Goal: Obtain resource: Download file/media

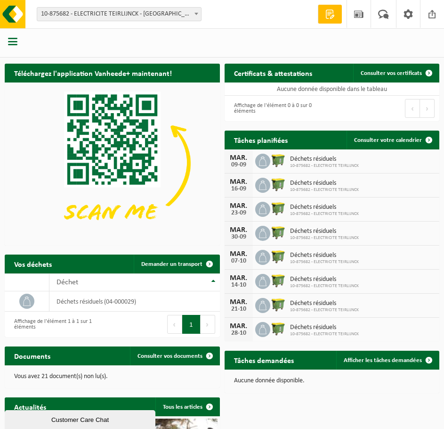
click at [8, 41] on div at bounding box center [13, 42] width 27 height 25
click at [12, 39] on span "button" at bounding box center [12, 41] width 9 height 9
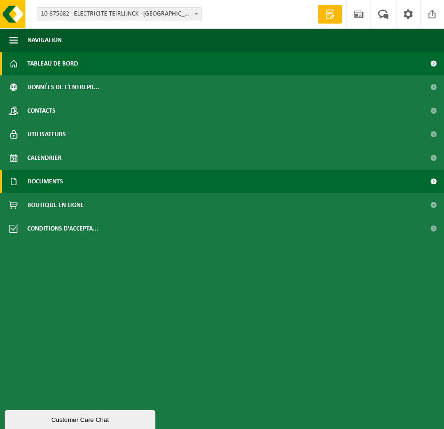
click at [62, 181] on span "Documents" at bounding box center [45, 182] width 36 height 24
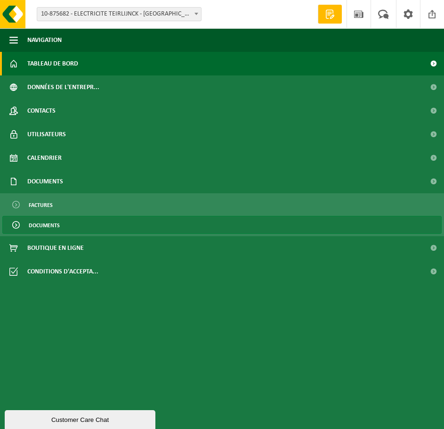
click at [53, 221] on span "Documents" at bounding box center [44, 225] width 31 height 18
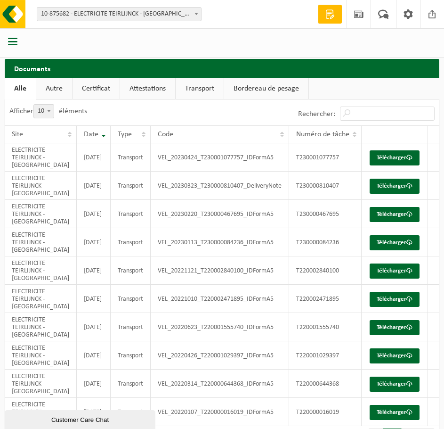
click at [102, 90] on link "Certificat" at bounding box center [96, 89] width 47 height 22
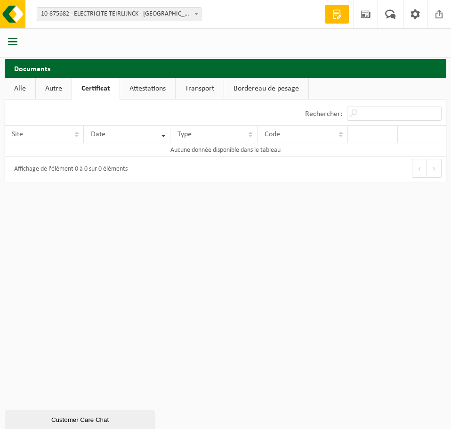
click at [149, 89] on link "Attestations" at bounding box center [147, 89] width 55 height 22
click at [206, 90] on link "Transport" at bounding box center [202, 89] width 48 height 22
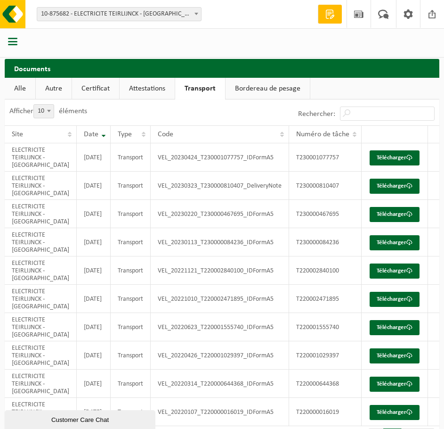
click at [266, 89] on link "Bordereau de pesage" at bounding box center [268, 89] width 84 height 22
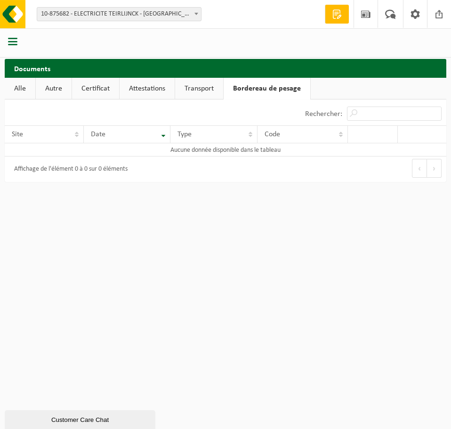
click at [53, 81] on link "Autre" at bounding box center [54, 89] width 36 height 22
click at [23, 89] on link "Alle" at bounding box center [20, 89] width 31 height 22
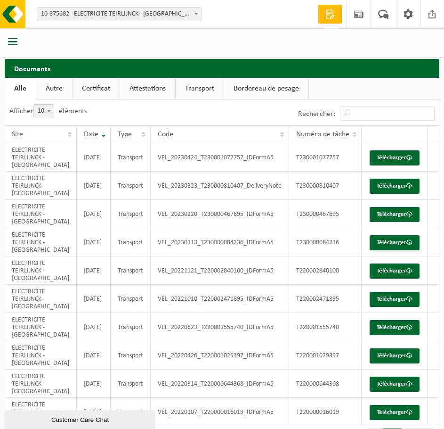
click at [14, 40] on span "button" at bounding box center [12, 41] width 9 height 9
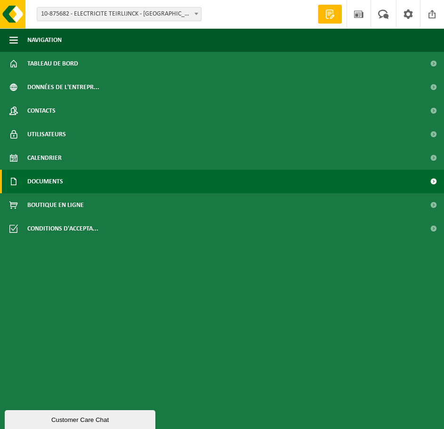
click at [45, 182] on span "Documents" at bounding box center [45, 182] width 36 height 24
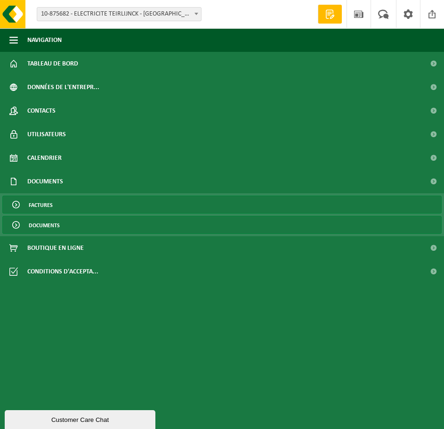
click at [48, 205] on span "Factures" at bounding box center [41, 205] width 24 height 18
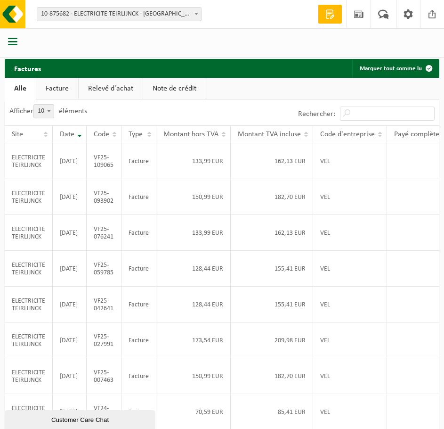
click at [117, 88] on link "Relevé d'achat" at bounding box center [111, 89] width 64 height 22
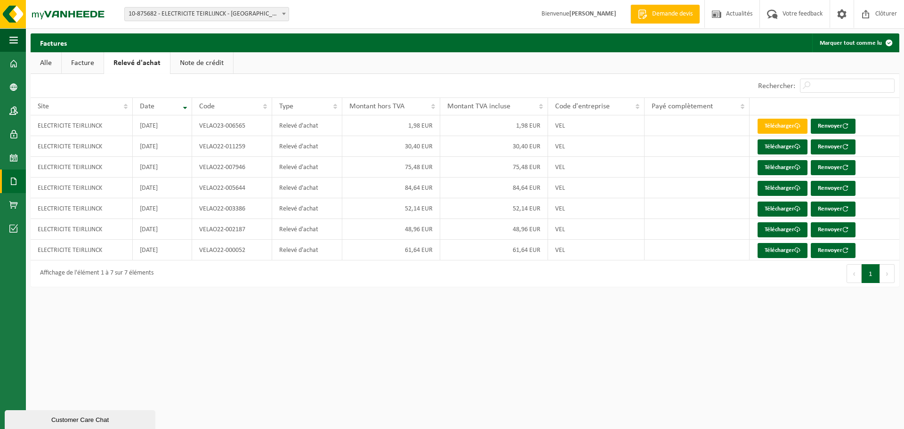
click at [52, 63] on link "Alle" at bounding box center [46, 63] width 31 height 22
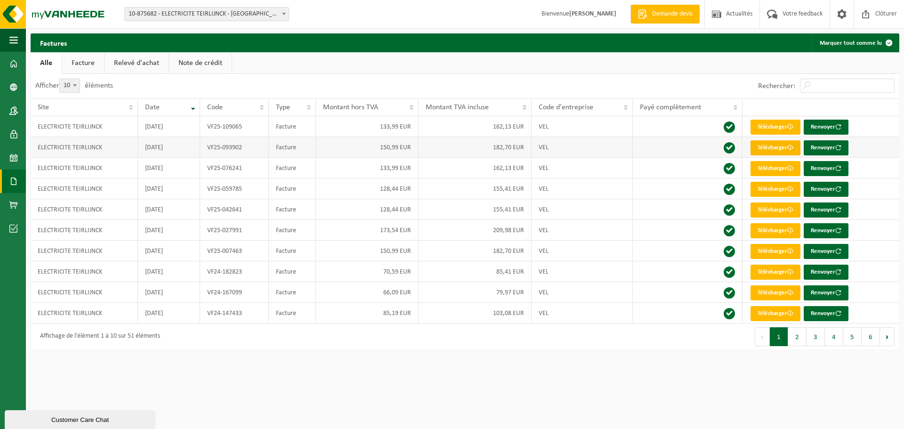
click at [451, 149] on link "Télécharger" at bounding box center [776, 147] width 50 height 15
click at [451, 368] on html "Site: 10-875682 - ELECTRICITE TEIRLIJNCK - FOSSES-LA-VILLE 10-875682 - ELECTRIC…" at bounding box center [452, 214] width 904 height 429
click at [451, 387] on html "Site: 10-875682 - ELECTRICITE TEIRLIJNCK - FOSSES-LA-VILLE 10-875682 - ELECTRIC…" at bounding box center [452, 214] width 904 height 429
click at [451, 148] on link "Télécharger" at bounding box center [776, 147] width 50 height 15
click at [13, 157] on span at bounding box center [13, 158] width 8 height 24
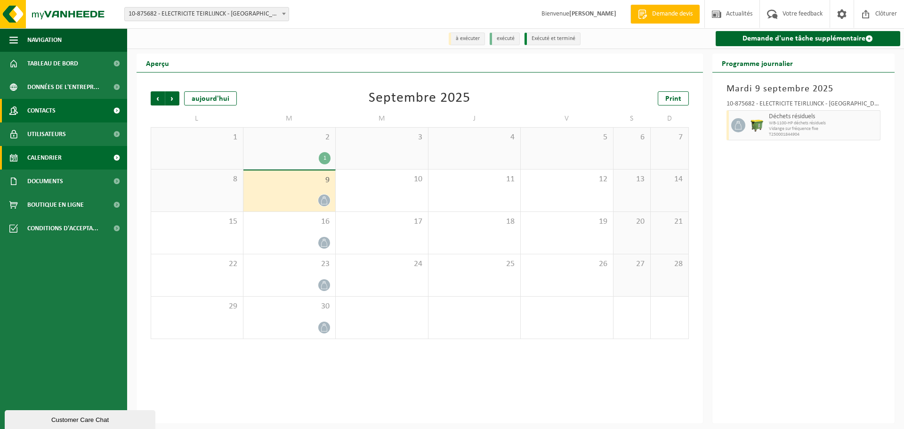
click at [13, 114] on span at bounding box center [13, 111] width 8 height 24
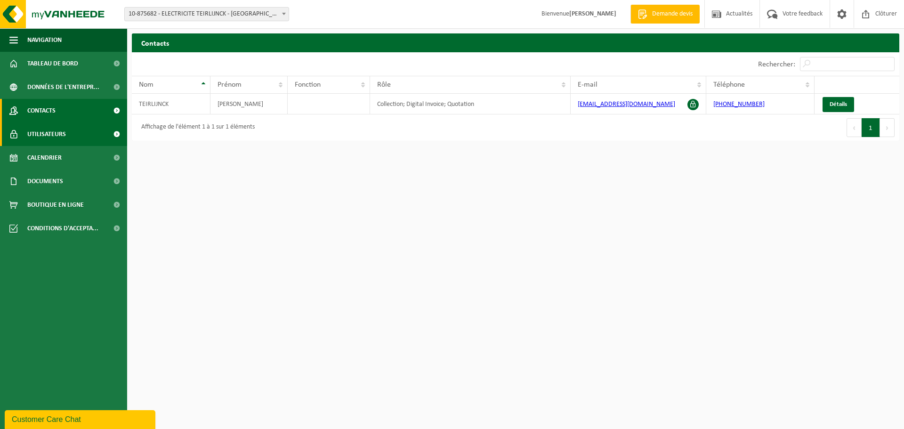
click at [39, 135] on span "Utilisateurs" at bounding box center [46, 134] width 39 height 24
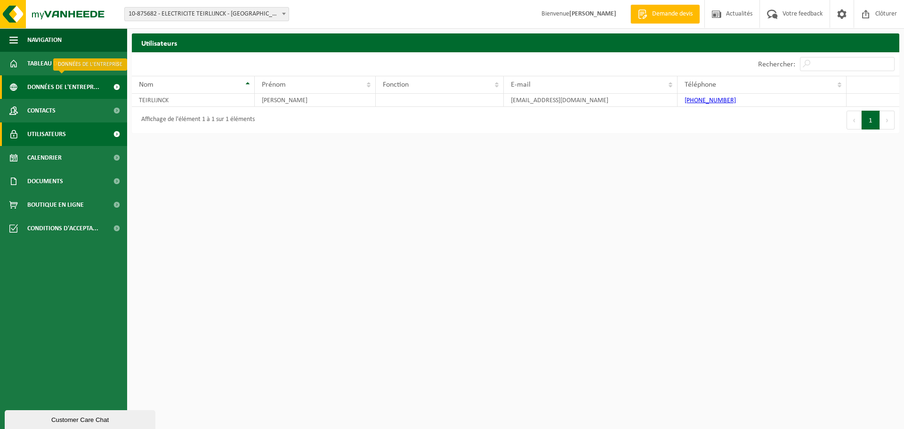
click at [57, 84] on span "Données de l'entrepr..." at bounding box center [63, 87] width 72 height 24
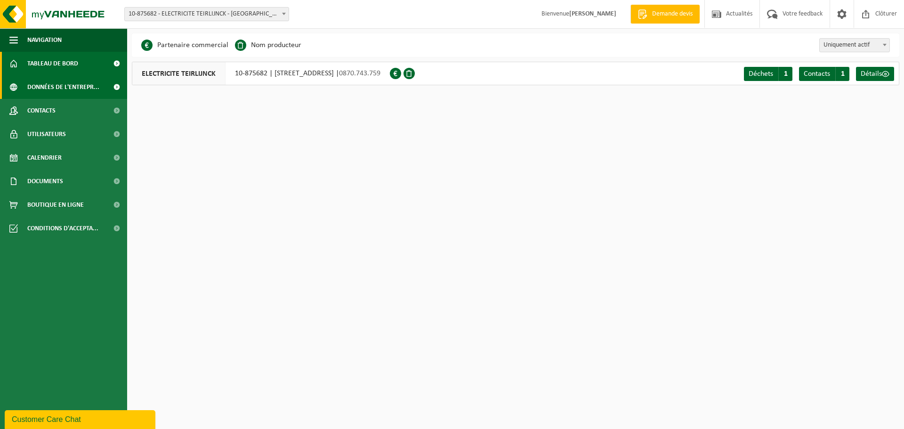
click at [39, 65] on span "Tableau de bord" at bounding box center [52, 64] width 51 height 24
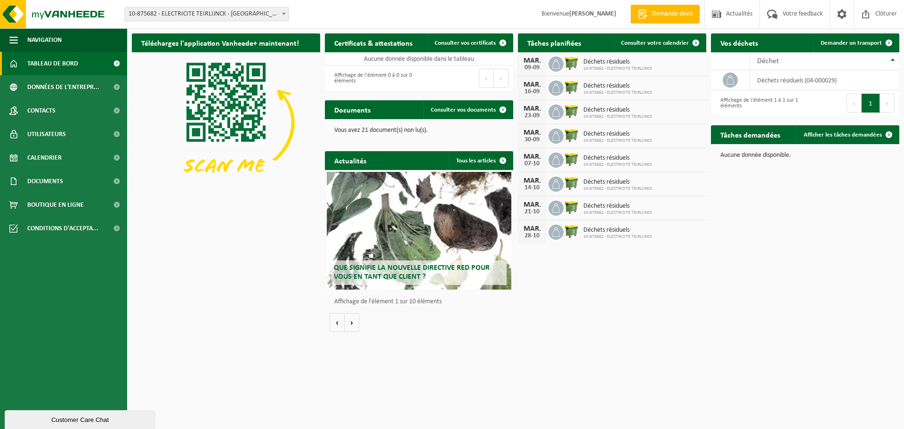
click at [436, 362] on html "Site: 10-875682 - ELECTRICITE TEIRLIJNCK - FOSSES-LA-VILLE 10-875682 - ELECTRIC…" at bounding box center [452, 214] width 904 height 429
click at [468, 41] on span "Consulter vos certificats" at bounding box center [465, 43] width 61 height 6
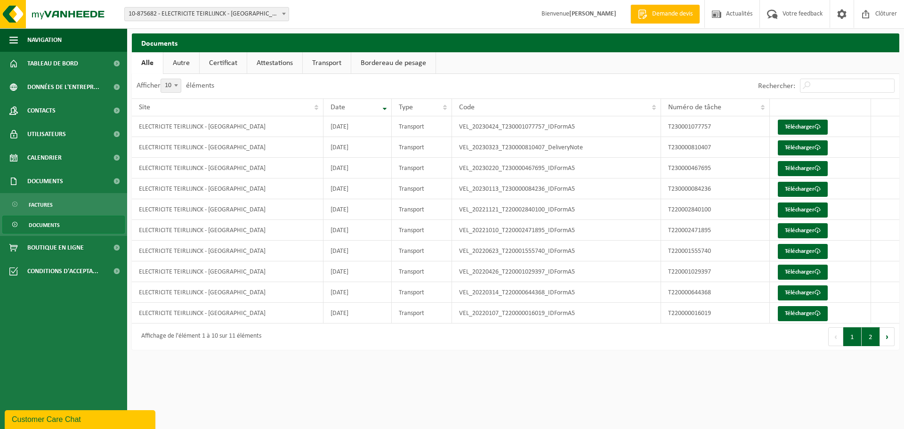
click at [873, 340] on button "2" at bounding box center [871, 336] width 18 height 19
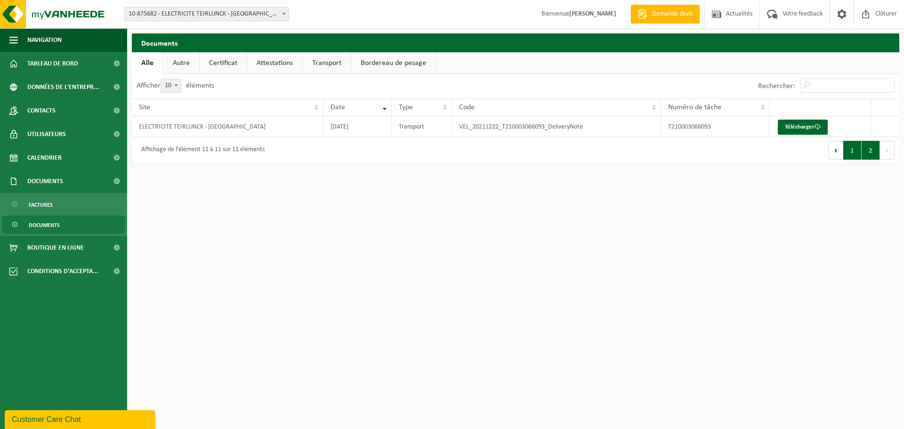
click at [849, 151] on button "1" at bounding box center [852, 150] width 18 height 19
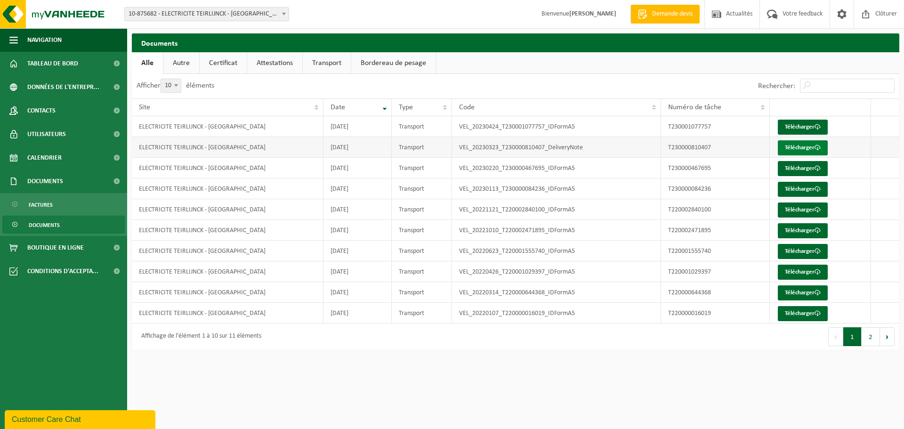
click at [802, 147] on link "Télécharger" at bounding box center [803, 147] width 50 height 15
